Goal: Information Seeking & Learning: Learn about a topic

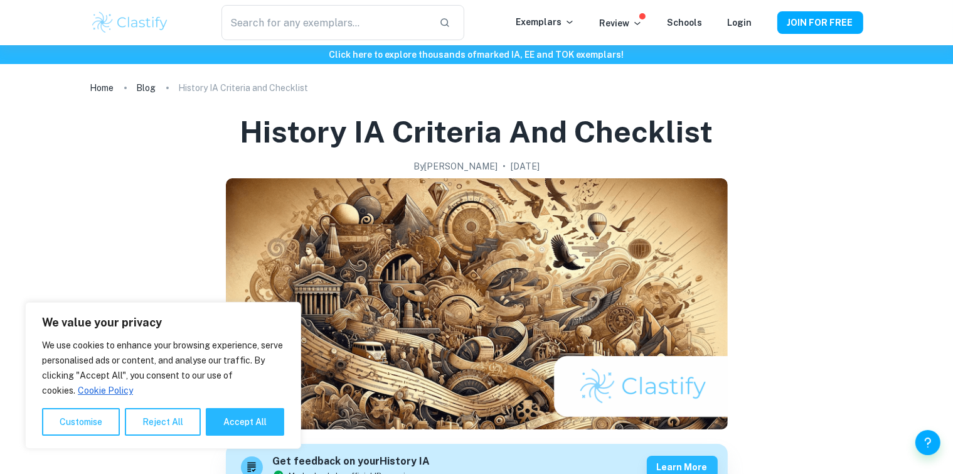
scroll to position [63, 0]
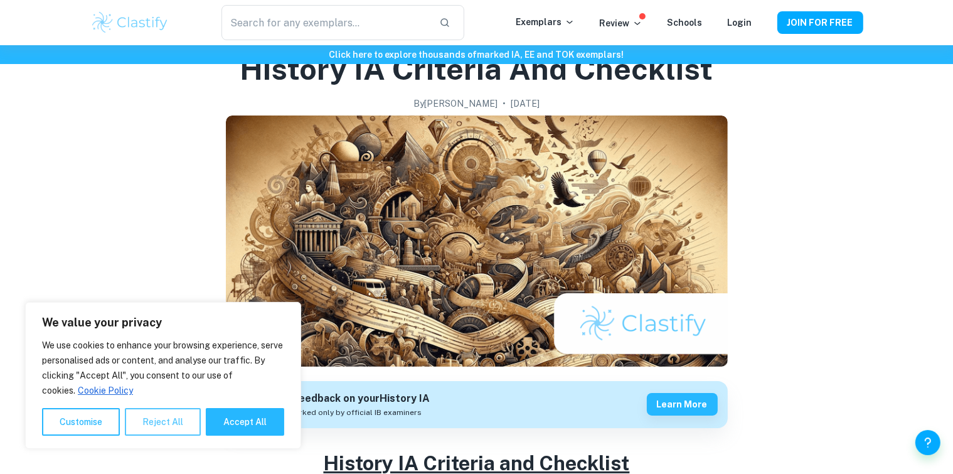
click at [174, 422] on button "Reject All" at bounding box center [163, 422] width 76 height 28
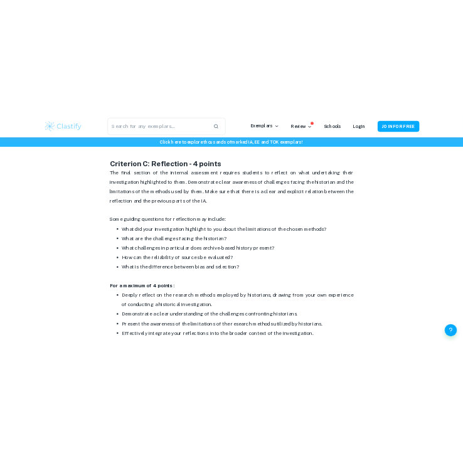
scroll to position [1569, 0]
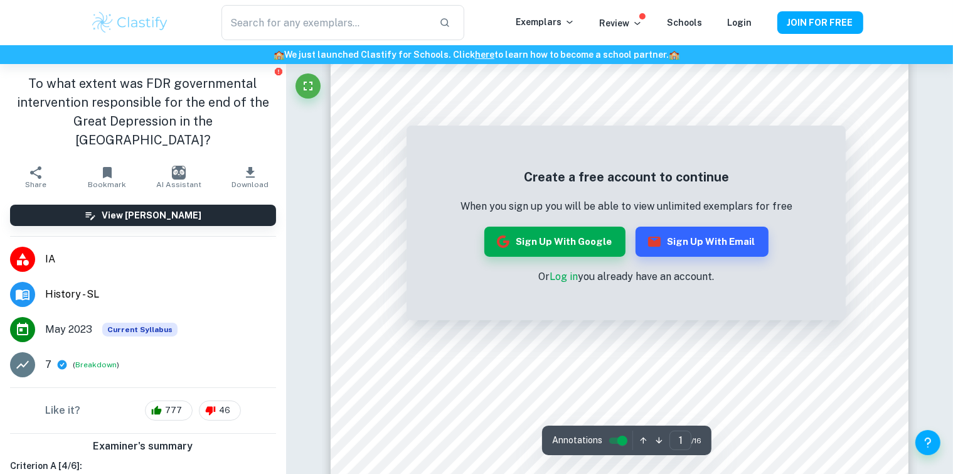
scroll to position [62, 0]
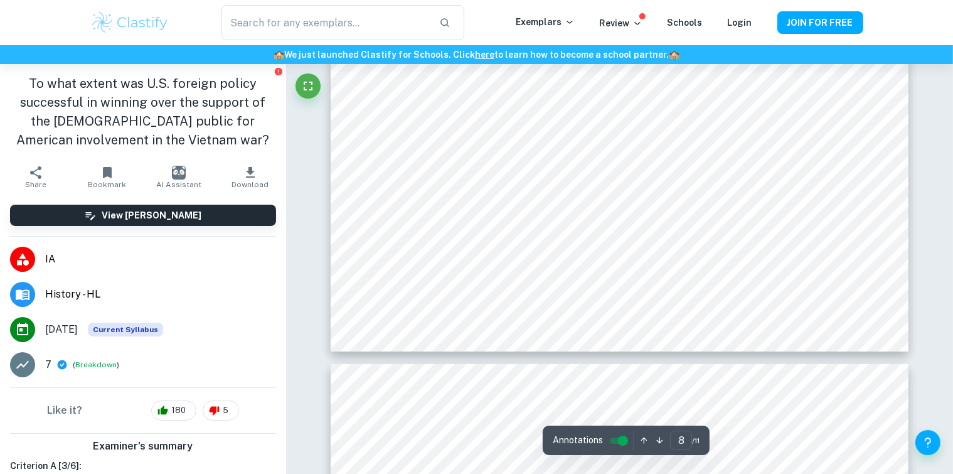
scroll to position [5773, 0]
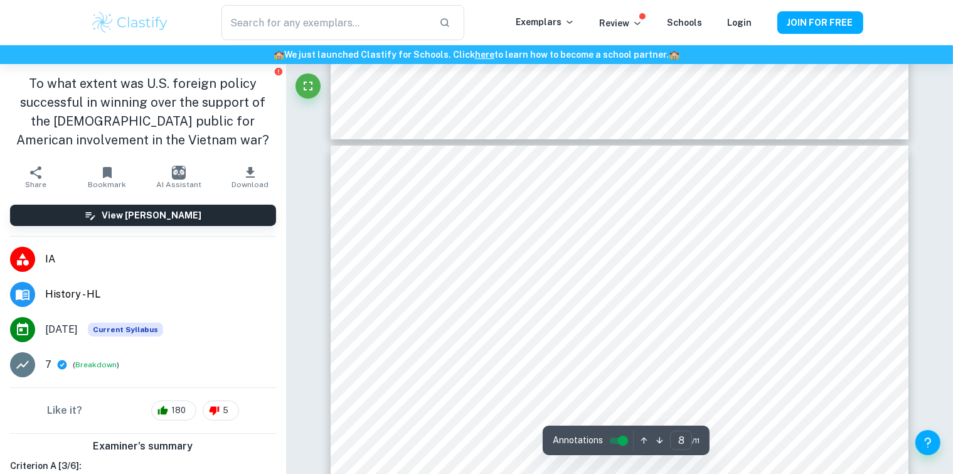
type input "7"
